Goal: Navigation & Orientation: Find specific page/section

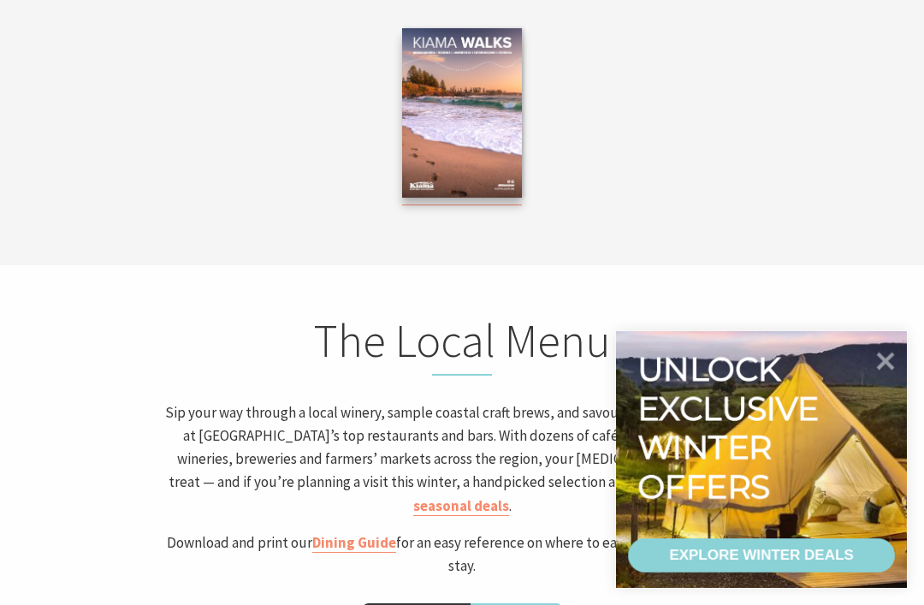
scroll to position [1, 912]
click at [878, 366] on icon at bounding box center [886, 362] width 18 height 18
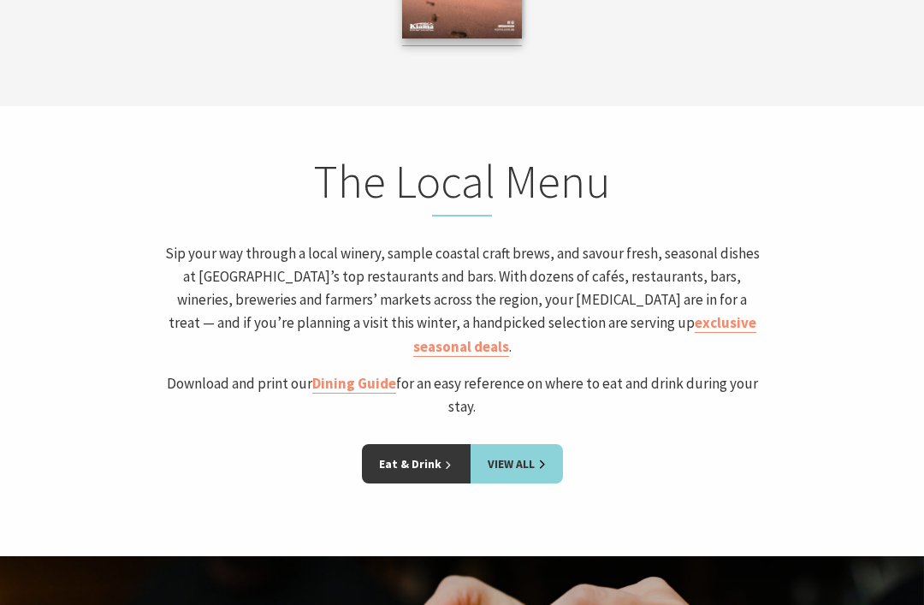
scroll to position [3355, 0]
click at [429, 444] on link "Eat & Drink" at bounding box center [416, 463] width 109 height 39
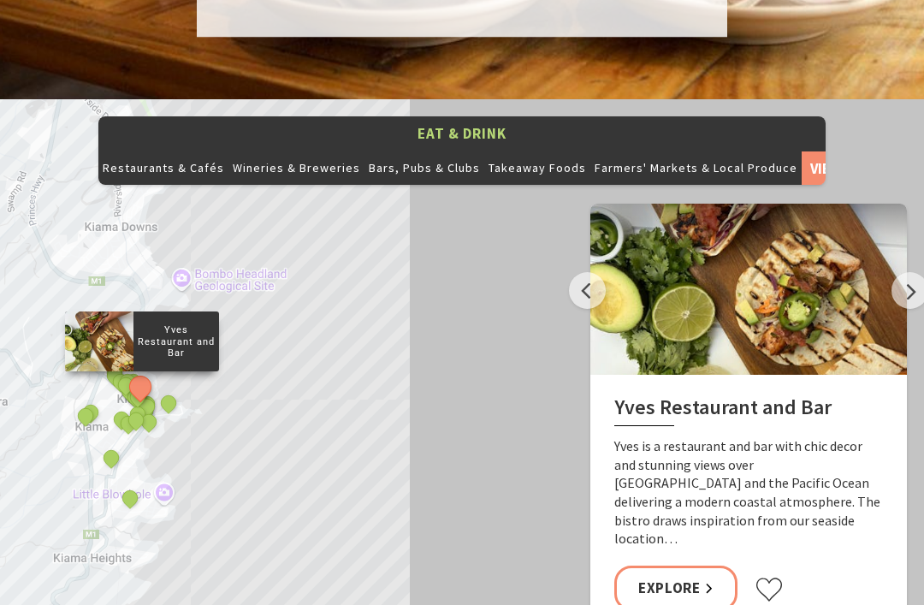
scroll to position [1776, 0]
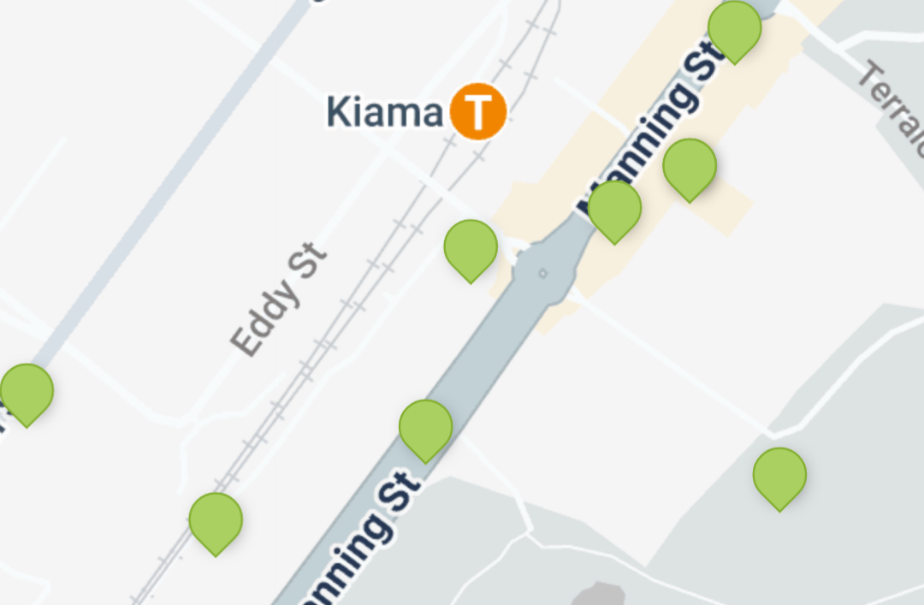
click at [135, 502] on button "See detail about Silica Restaurant and Bar" at bounding box center [146, 513] width 22 height 22
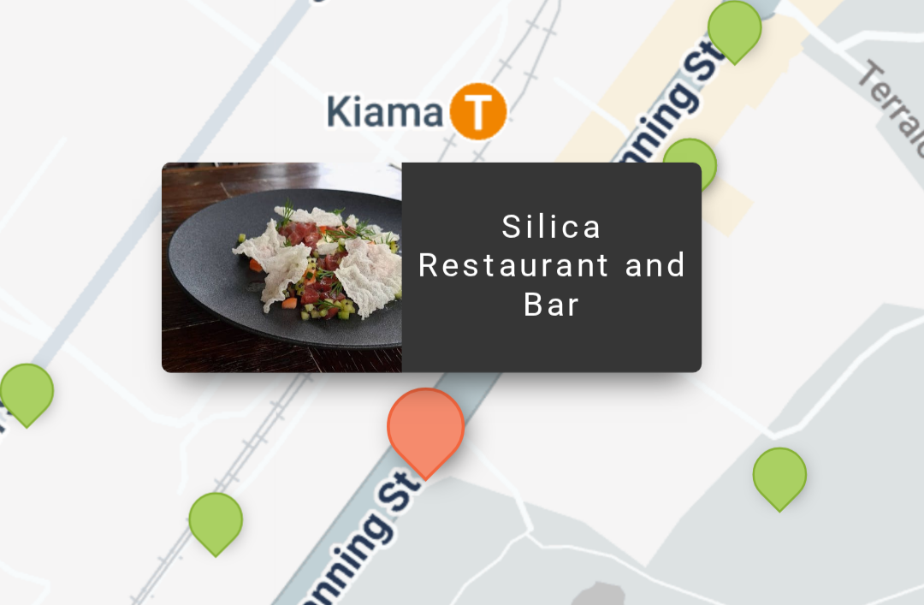
click at [163, 448] on p "Silica Restaurant and Bar" at bounding box center [183, 467] width 86 height 39
click at [166, 448] on p "Silica Restaurant and Bar" at bounding box center [183, 467] width 86 height 39
click at [165, 448] on p "Silica Restaurant and Bar" at bounding box center [183, 467] width 86 height 39
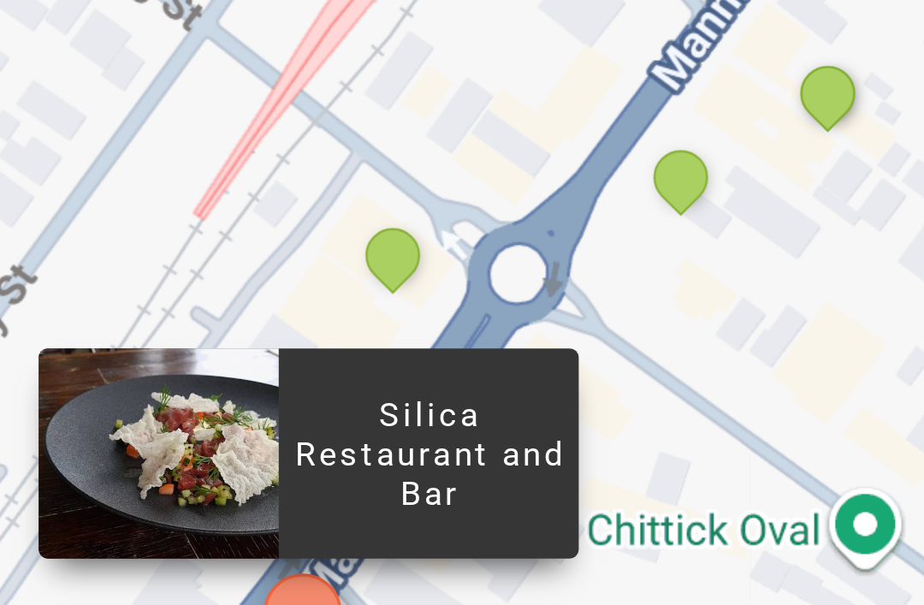
click at [135, 502] on p "Silica Restaurant and Bar" at bounding box center [147, 521] width 86 height 39
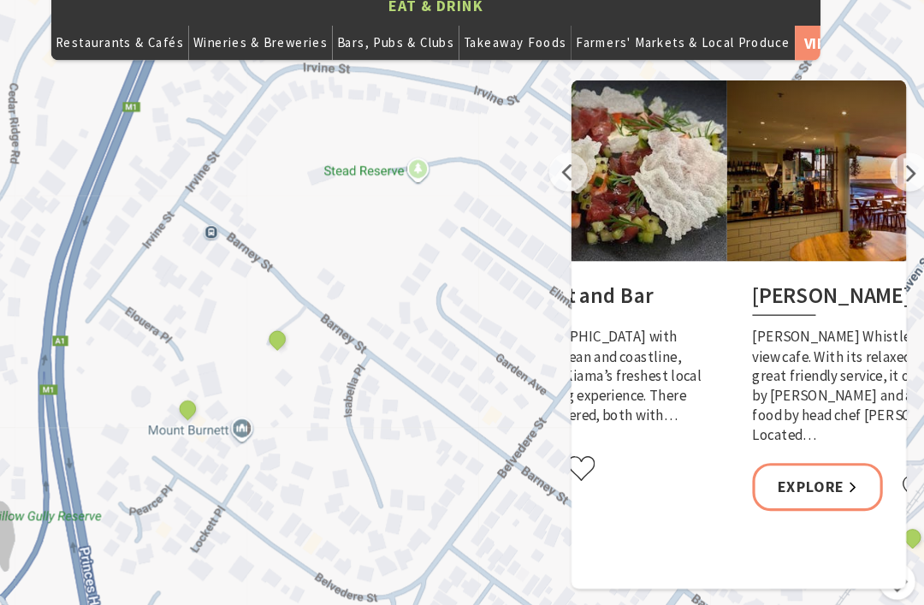
scroll to position [1905, 0]
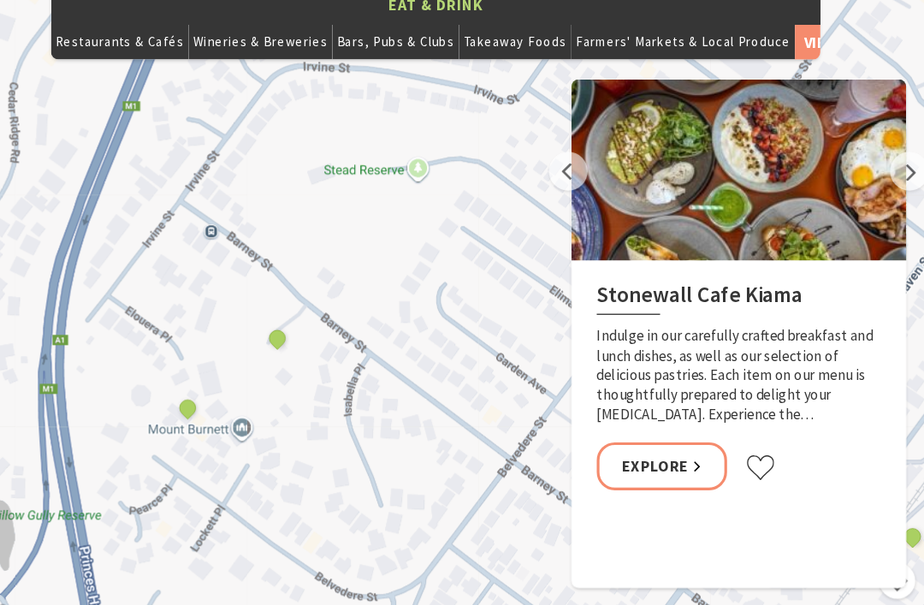
click at [622, 435] on link "Explore" at bounding box center [676, 441] width 123 height 45
click at [642, 419] on link "Explore" at bounding box center [676, 441] width 123 height 45
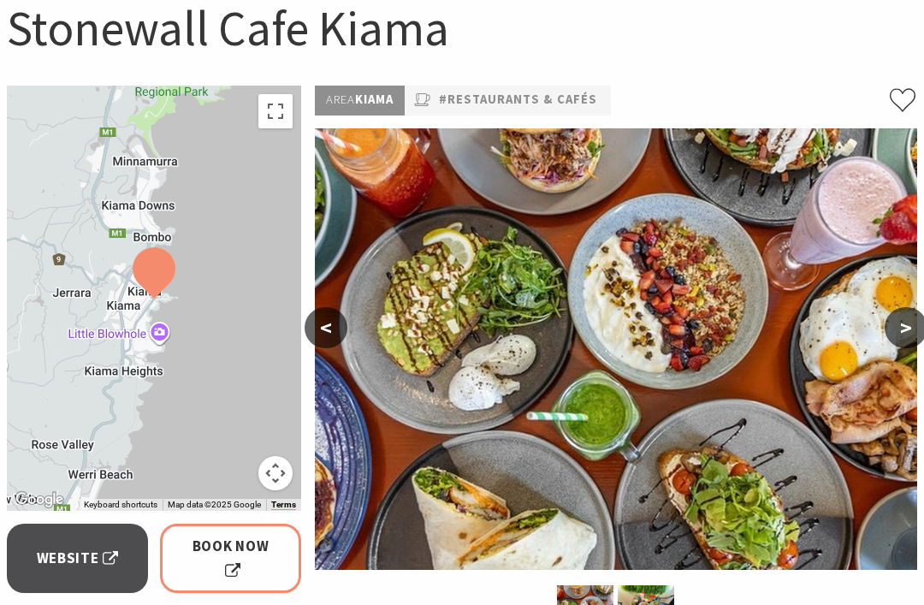
scroll to position [183, 0]
